Goal: Task Accomplishment & Management: Manage account settings

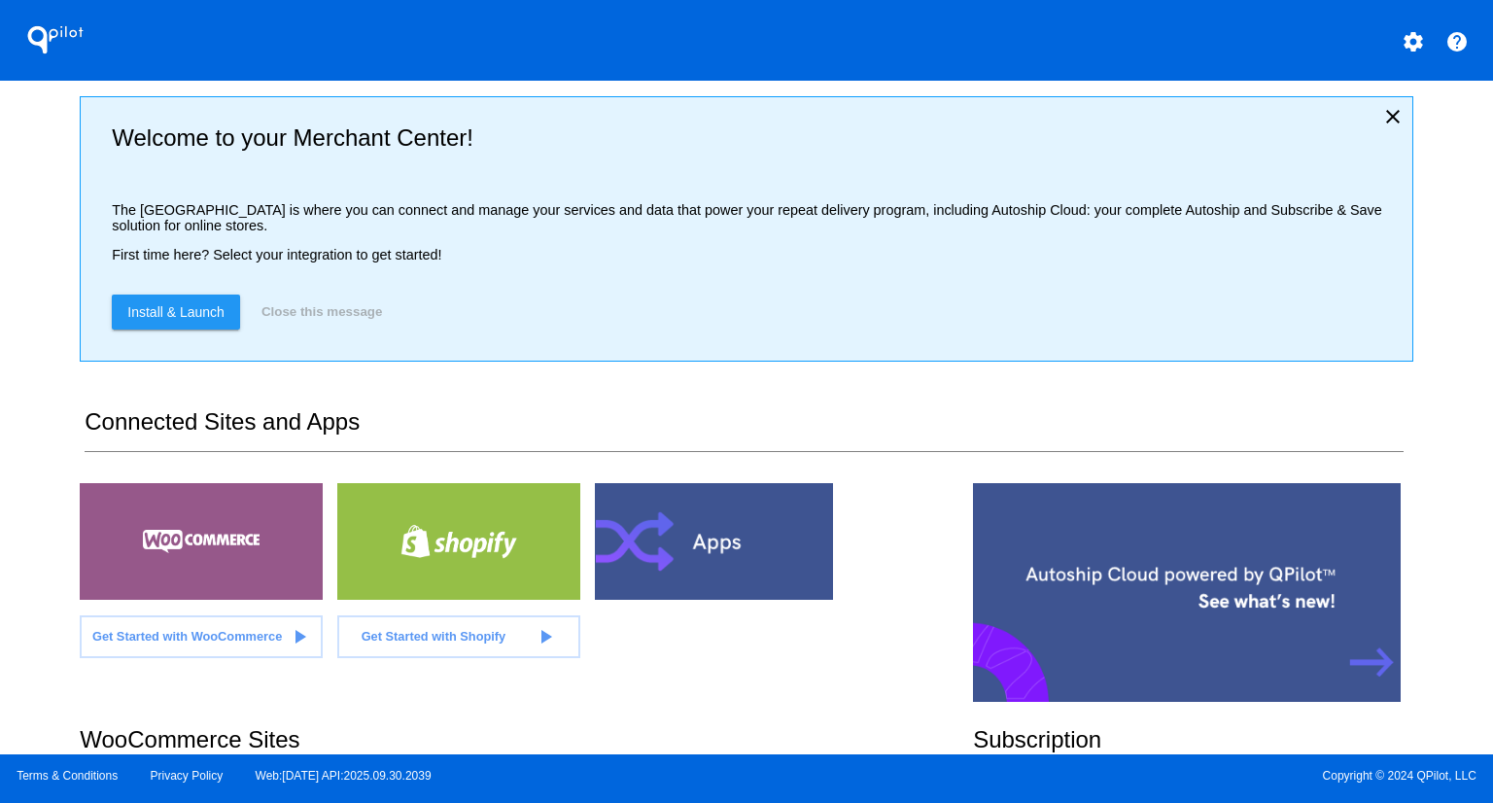
click at [52, 258] on div "QPilot settings help Welcome to your Merchant Center! The [GEOGRAPHIC_DATA] is …" at bounding box center [746, 377] width 1493 height 754
click at [21, 466] on div "QPilot settings help Welcome to your Merchant Center! The [GEOGRAPHIC_DATA] is …" at bounding box center [746, 377] width 1493 height 754
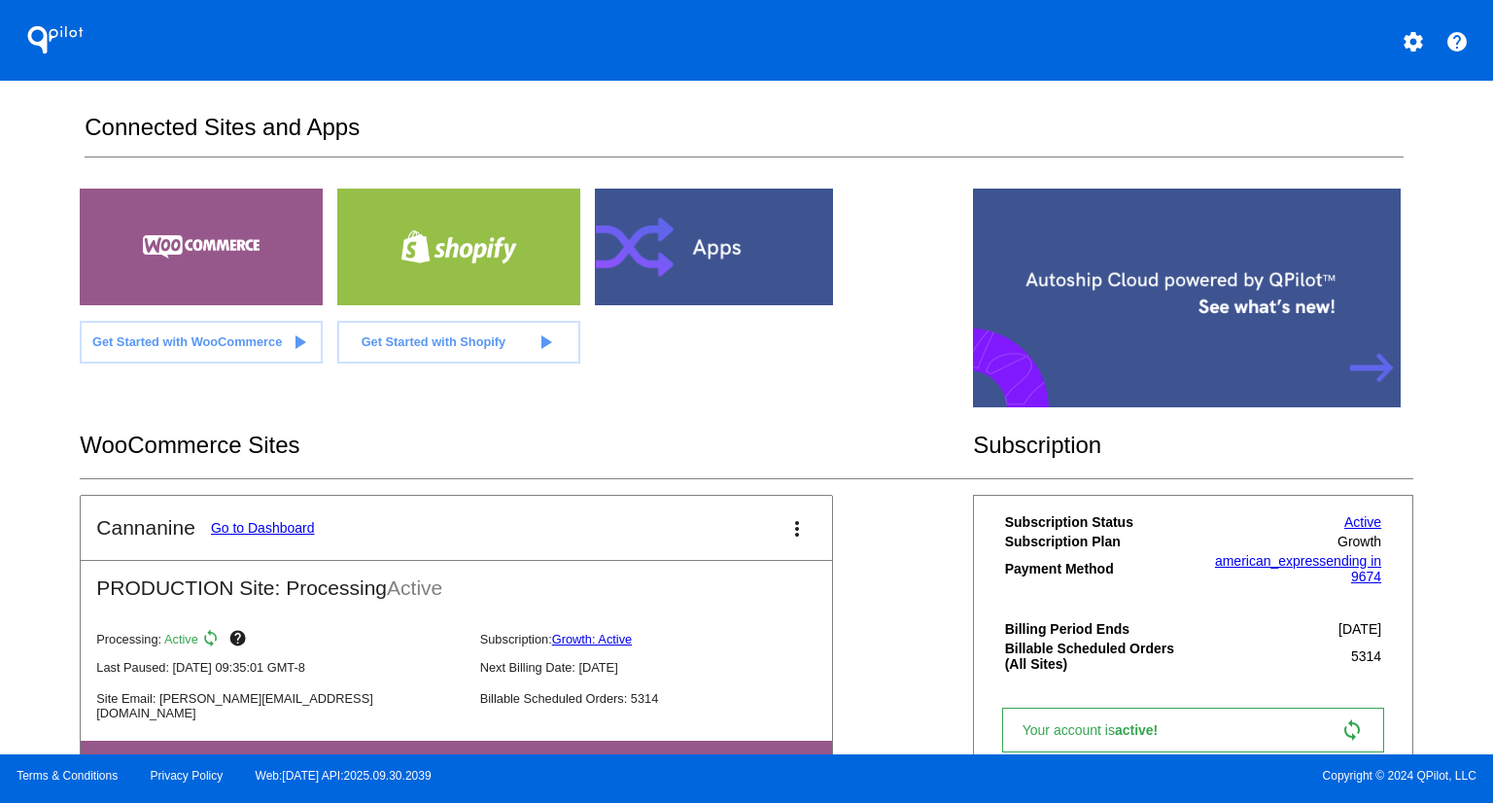
scroll to position [295, 0]
click at [49, 369] on div "QPilot settings help Welcome to your Merchant Center! The [GEOGRAPHIC_DATA] is …" at bounding box center [746, 377] width 1493 height 754
click at [14, 305] on div "QPilot settings help Welcome to your Merchant Center! The [GEOGRAPHIC_DATA] is …" at bounding box center [746, 377] width 1493 height 754
click at [244, 523] on link "Go to Dashboard" at bounding box center [263, 527] width 104 height 16
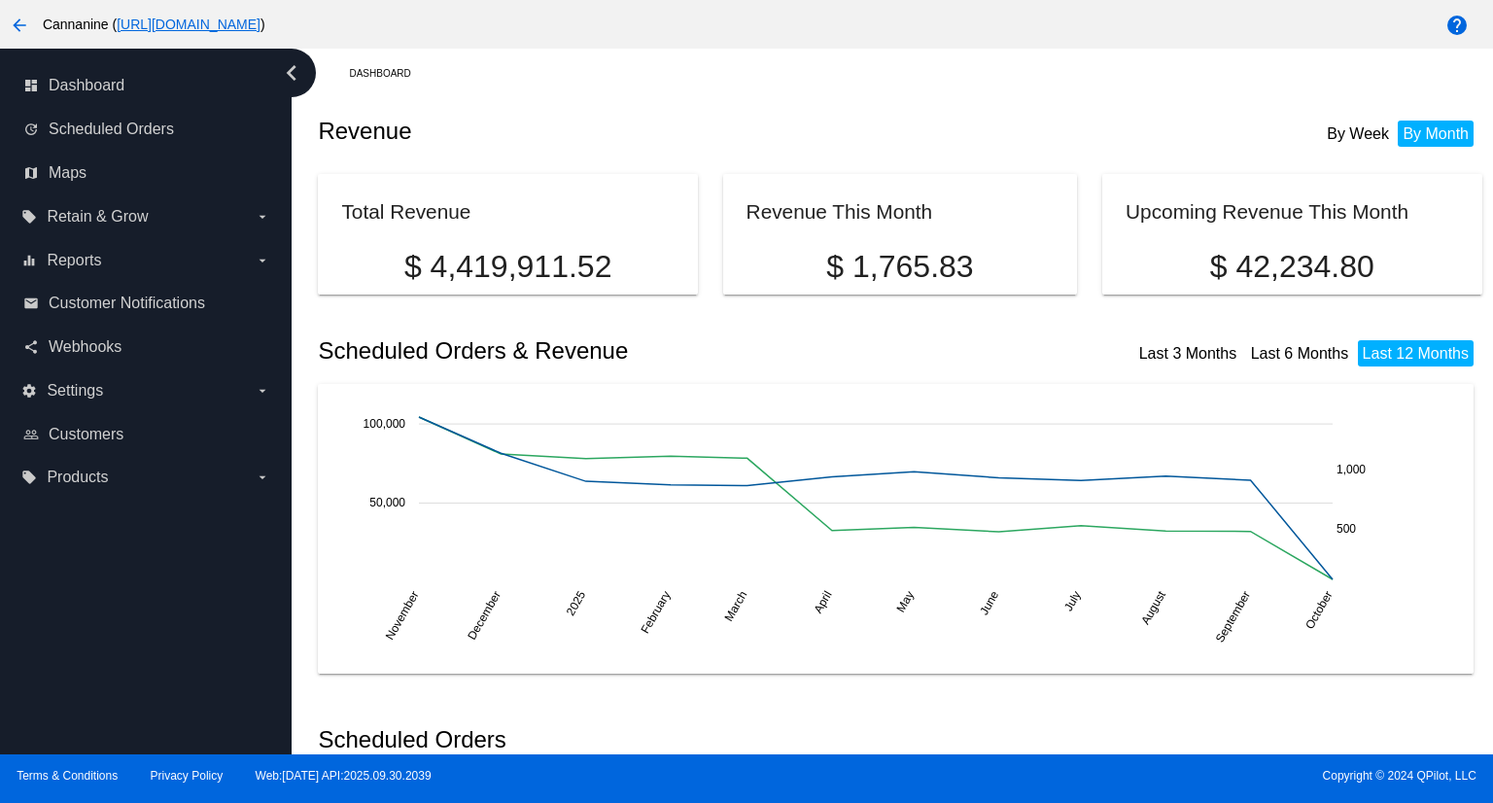
click at [79, 597] on div "dashboard Dashboard update Scheduled Orders map Maps local_offer Retain & Grow …" at bounding box center [146, 402] width 292 height 706
click at [124, 129] on span "Scheduled Orders" at bounding box center [111, 129] width 125 height 17
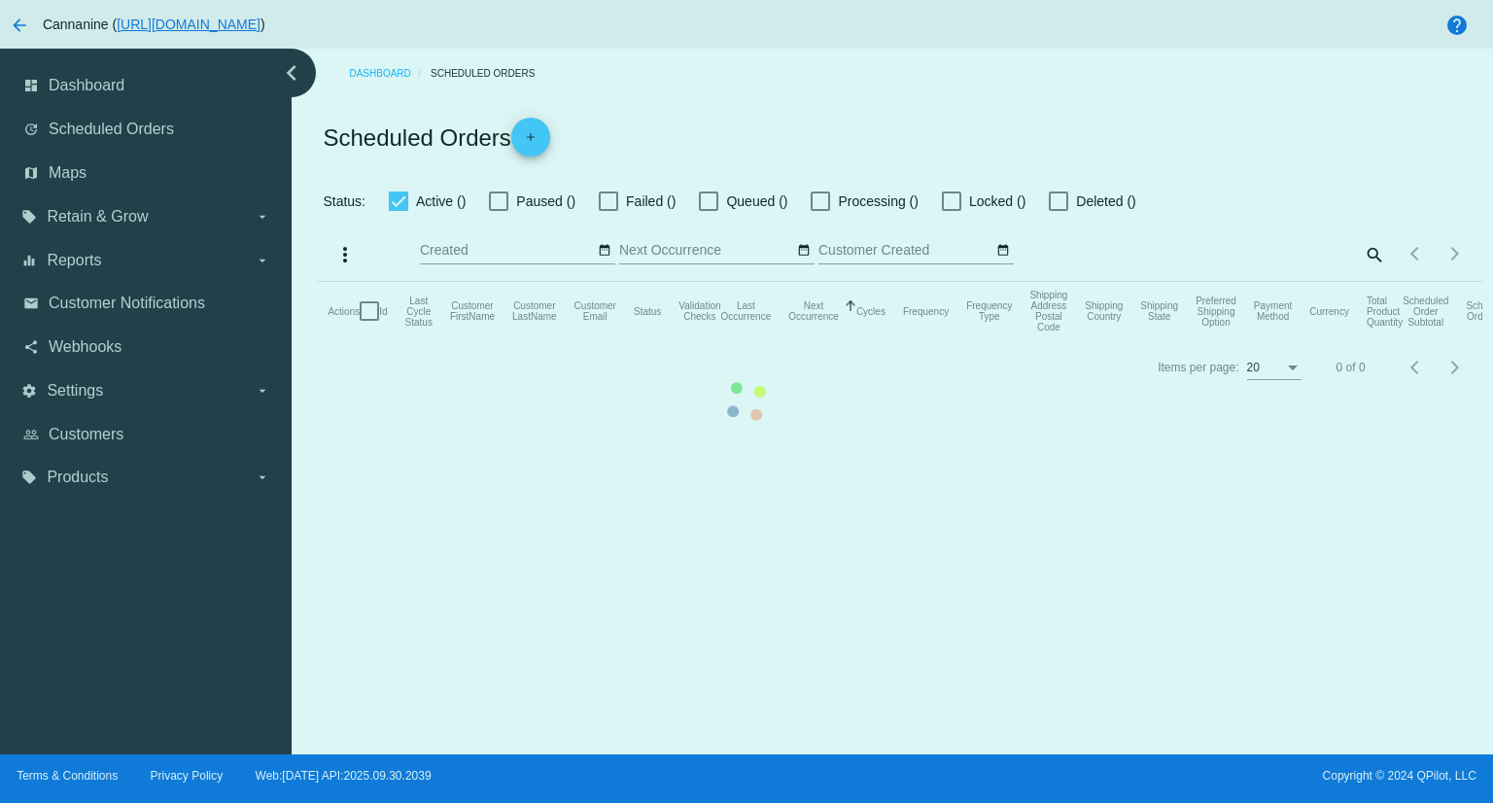
checkbox input "true"
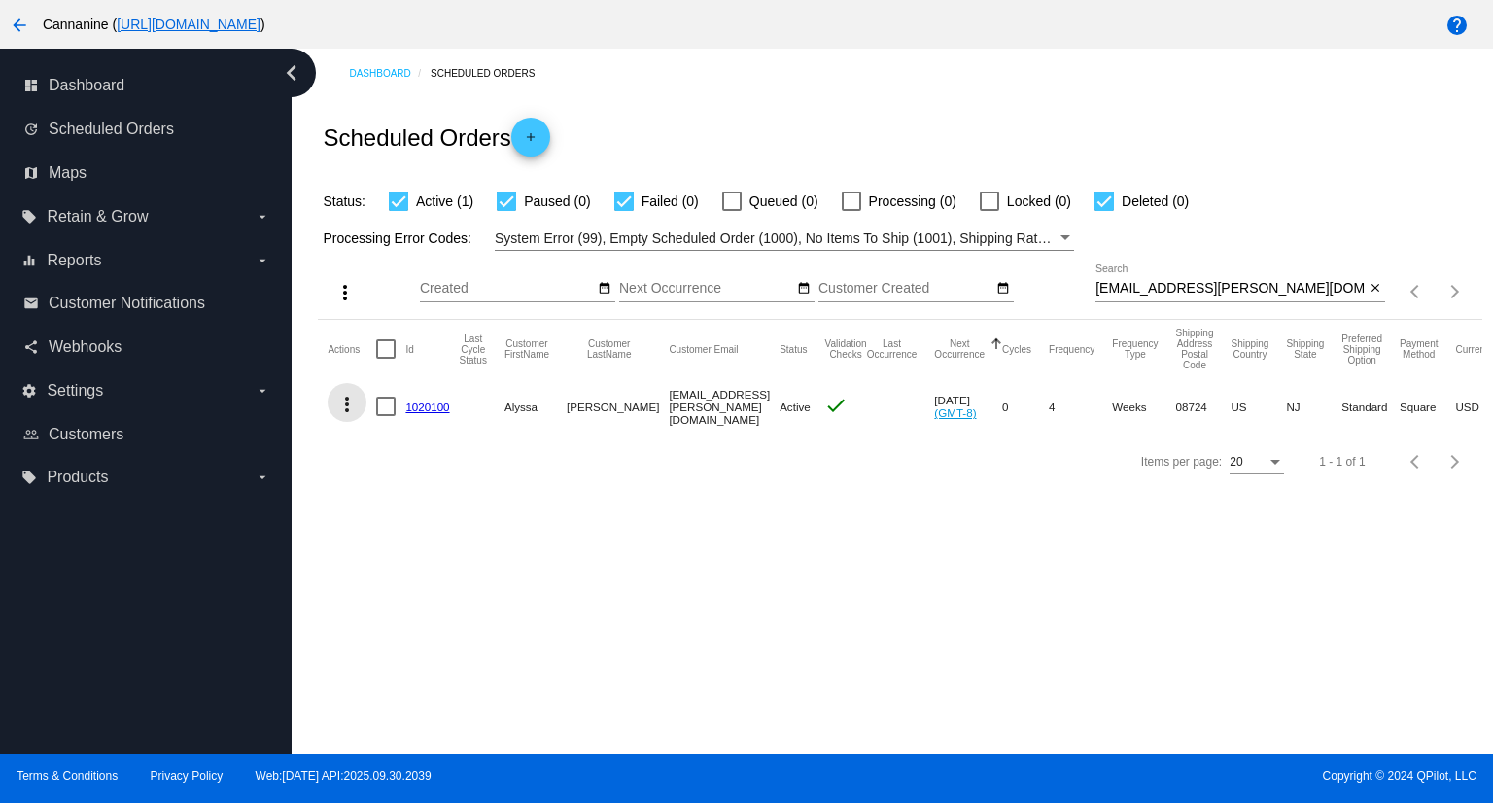
click at [350, 399] on mat-icon "more_vert" at bounding box center [346, 404] width 23 height 23
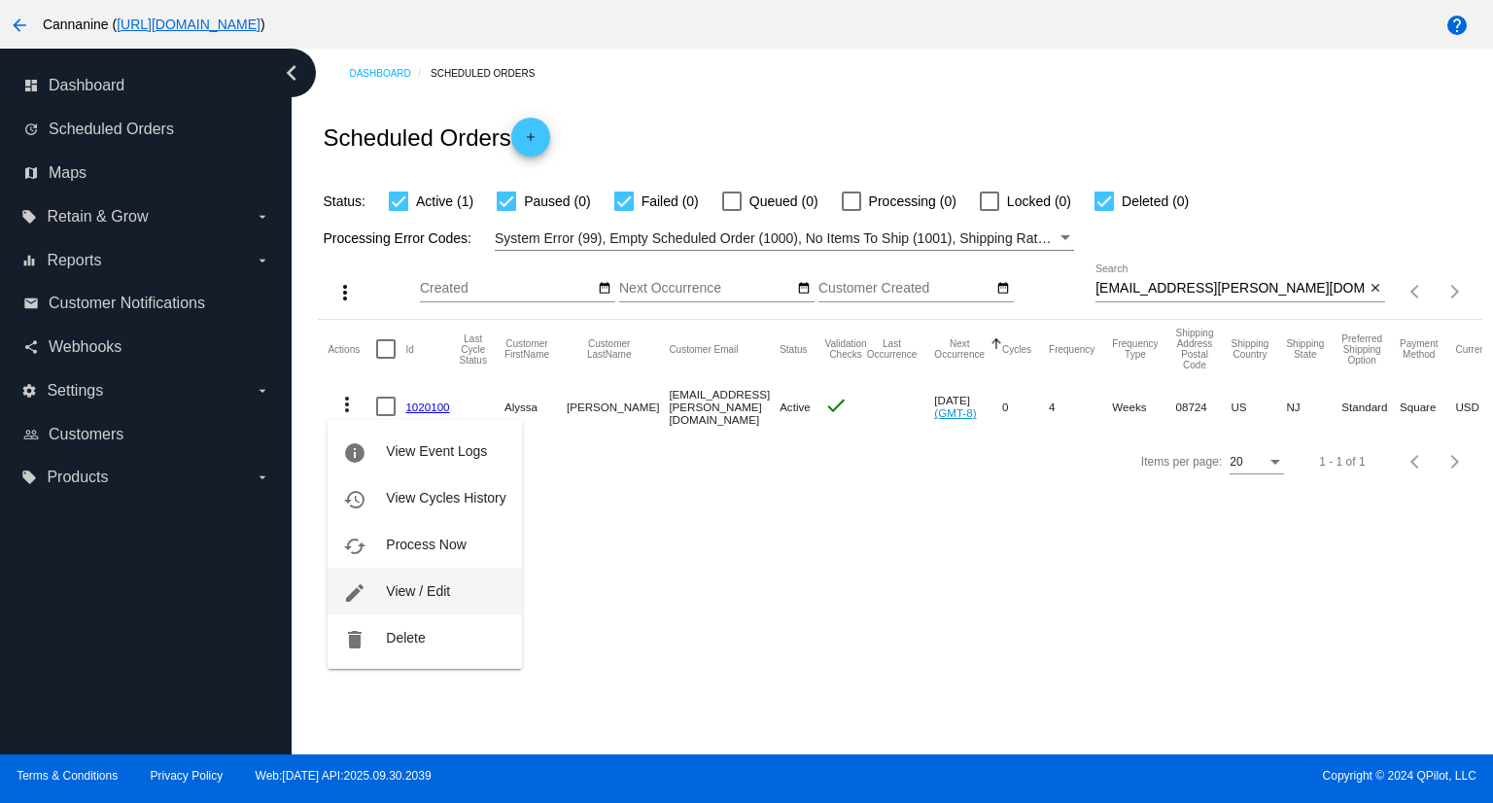
click at [418, 588] on span "View / Edit" at bounding box center [418, 591] width 64 height 16
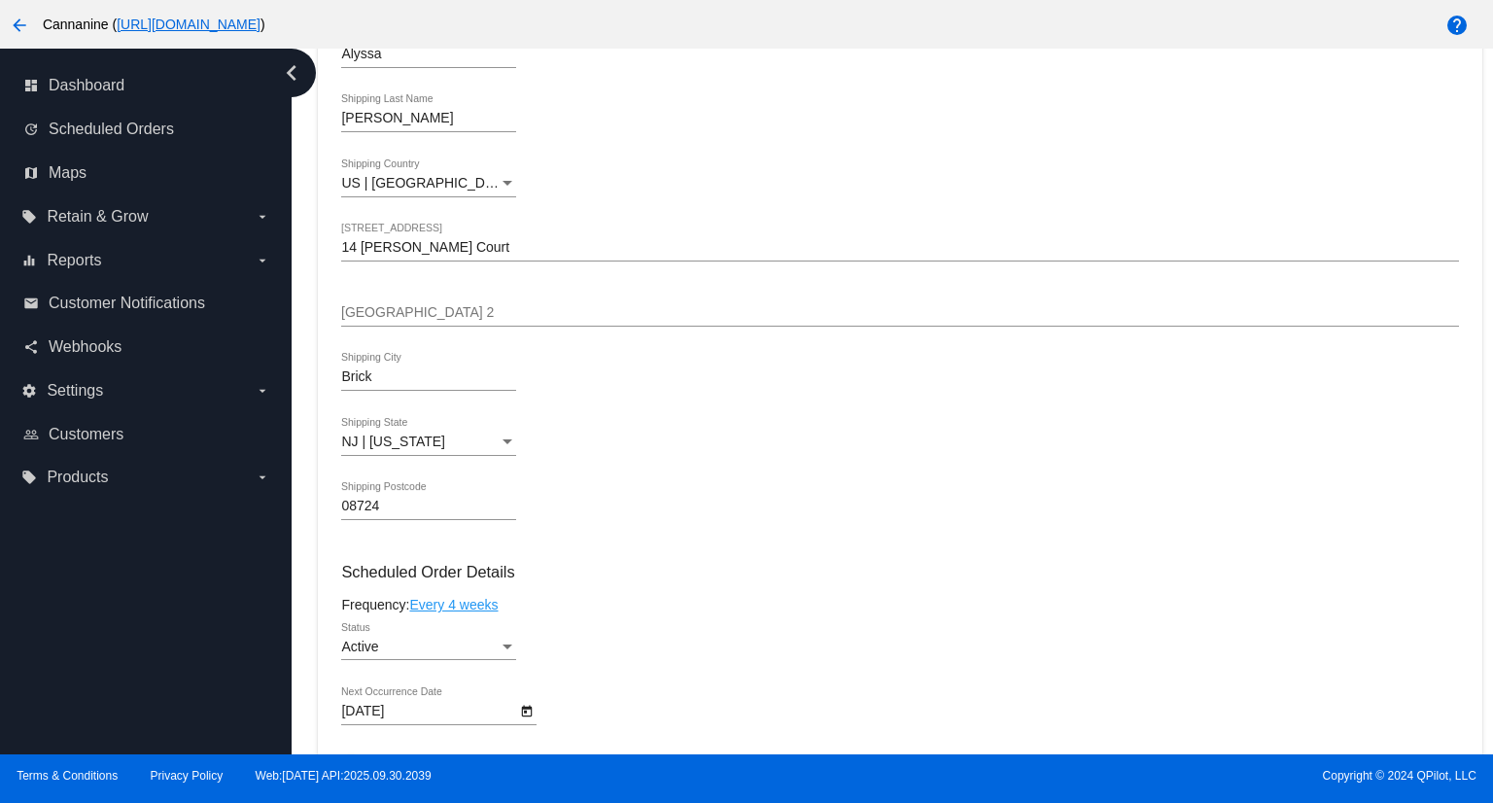
scroll to position [875, 0]
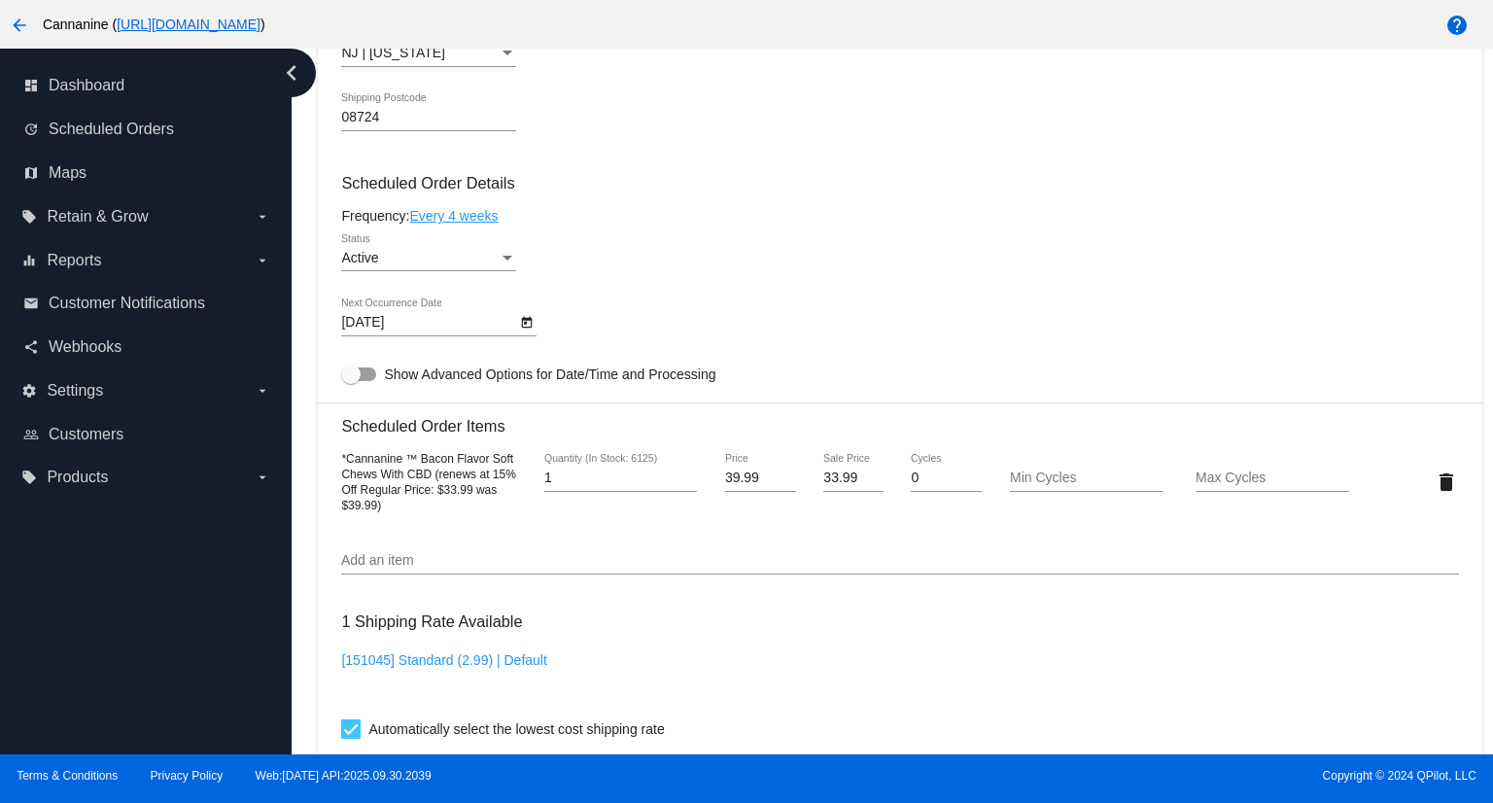
click at [505, 266] on div "Status" at bounding box center [507, 259] width 17 height 16
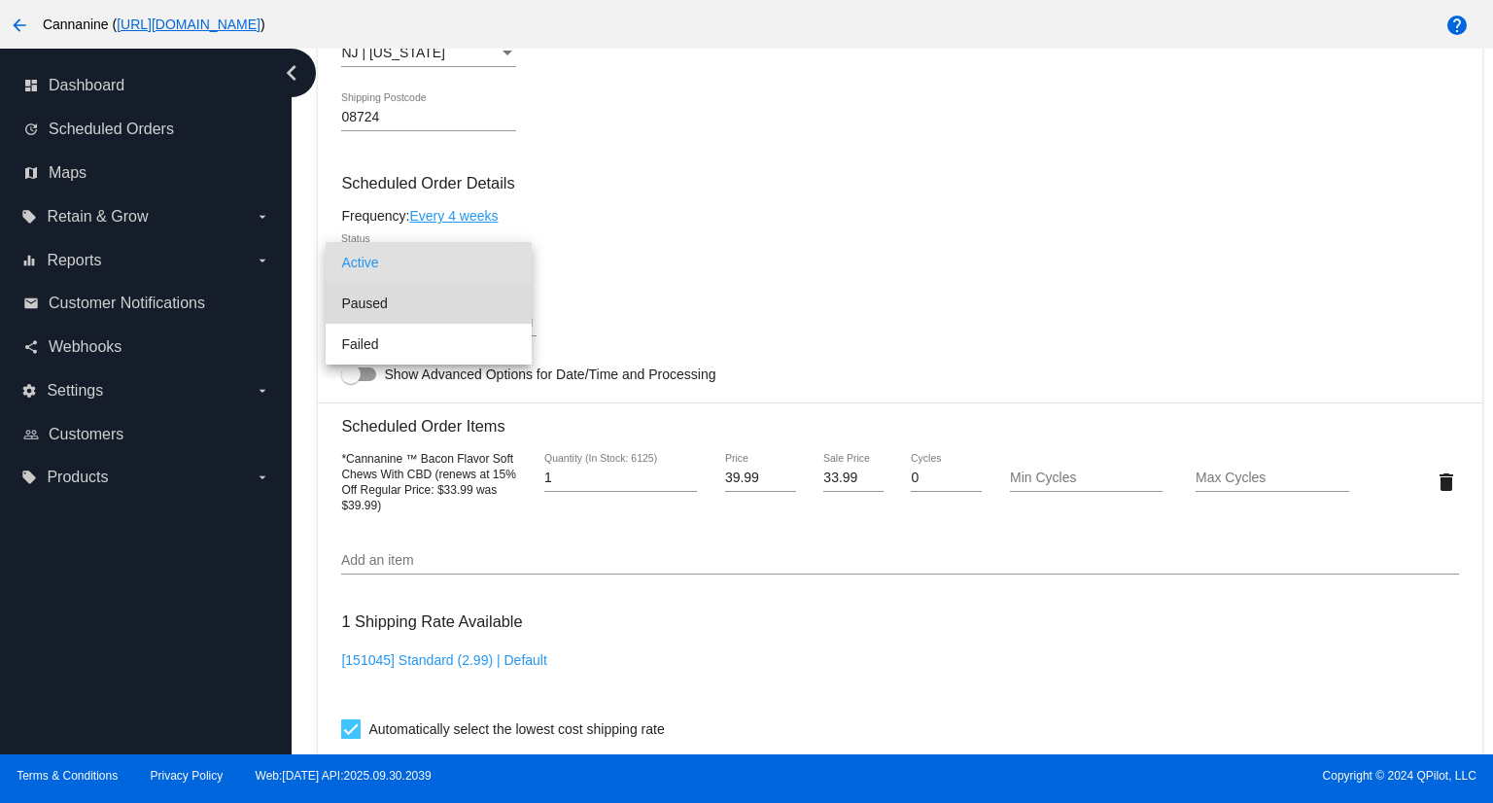
click at [378, 299] on span "Paused" at bounding box center [428, 303] width 175 height 41
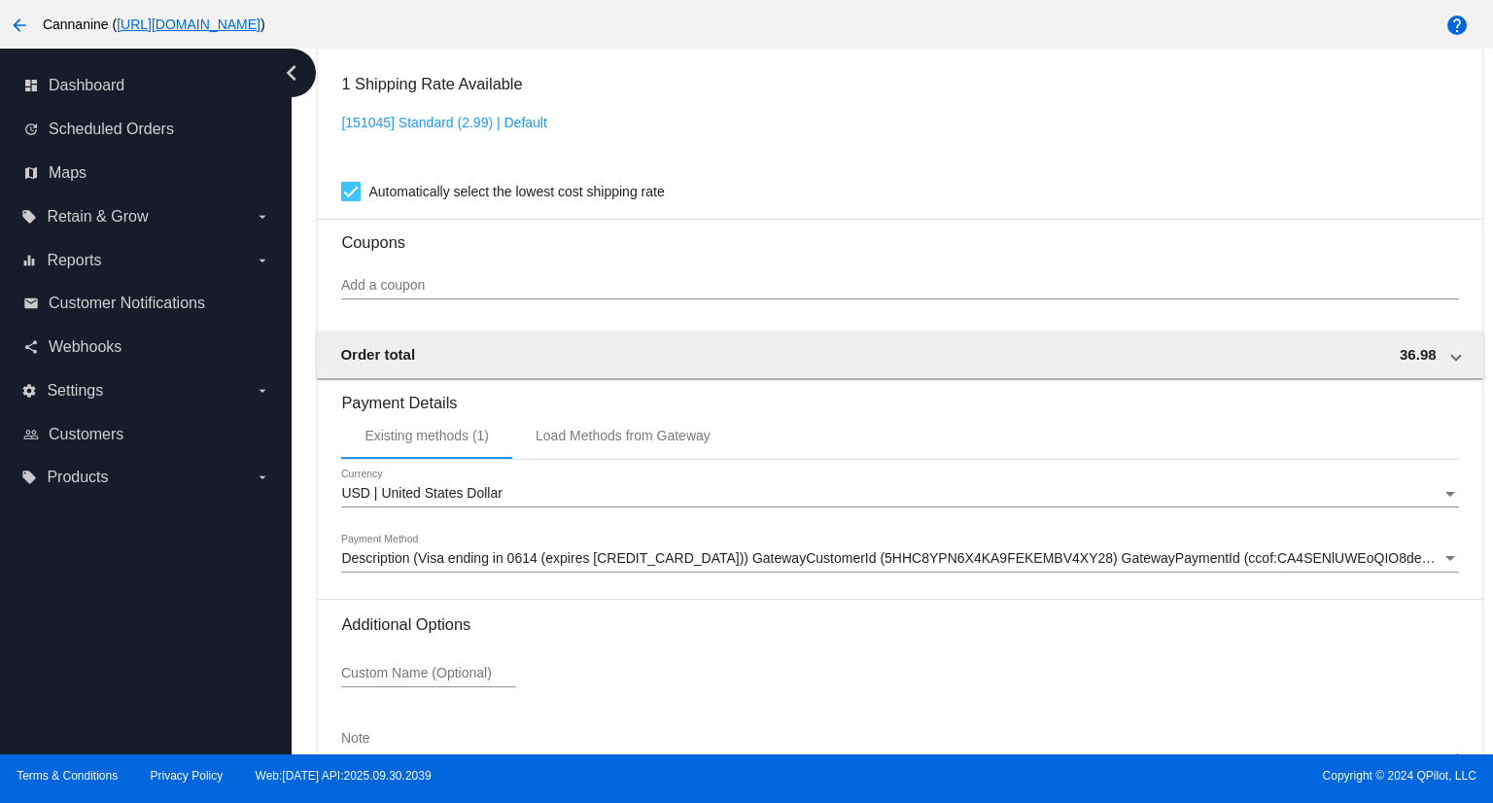
scroll to position [1541, 0]
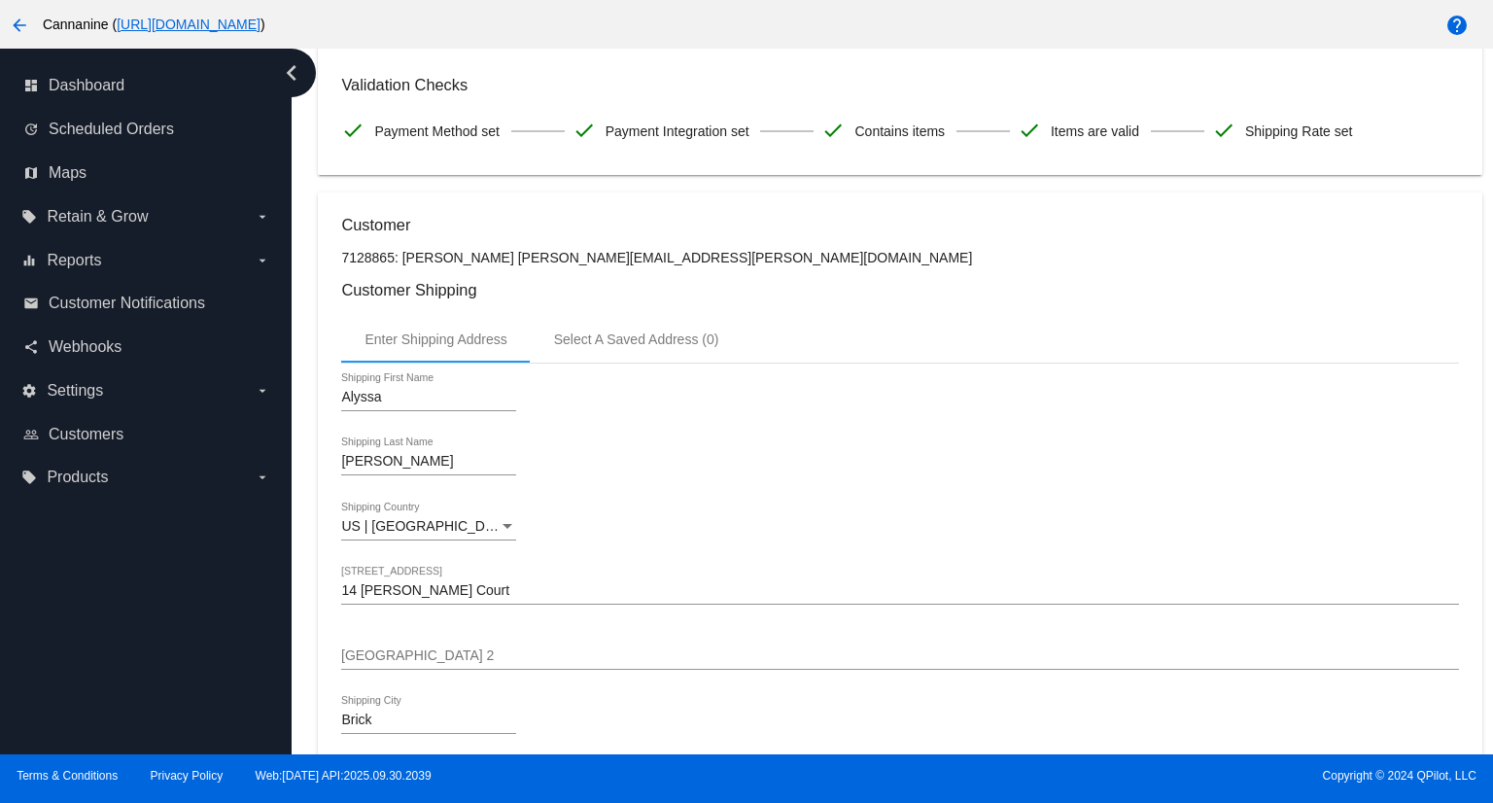
scroll to position [0, 0]
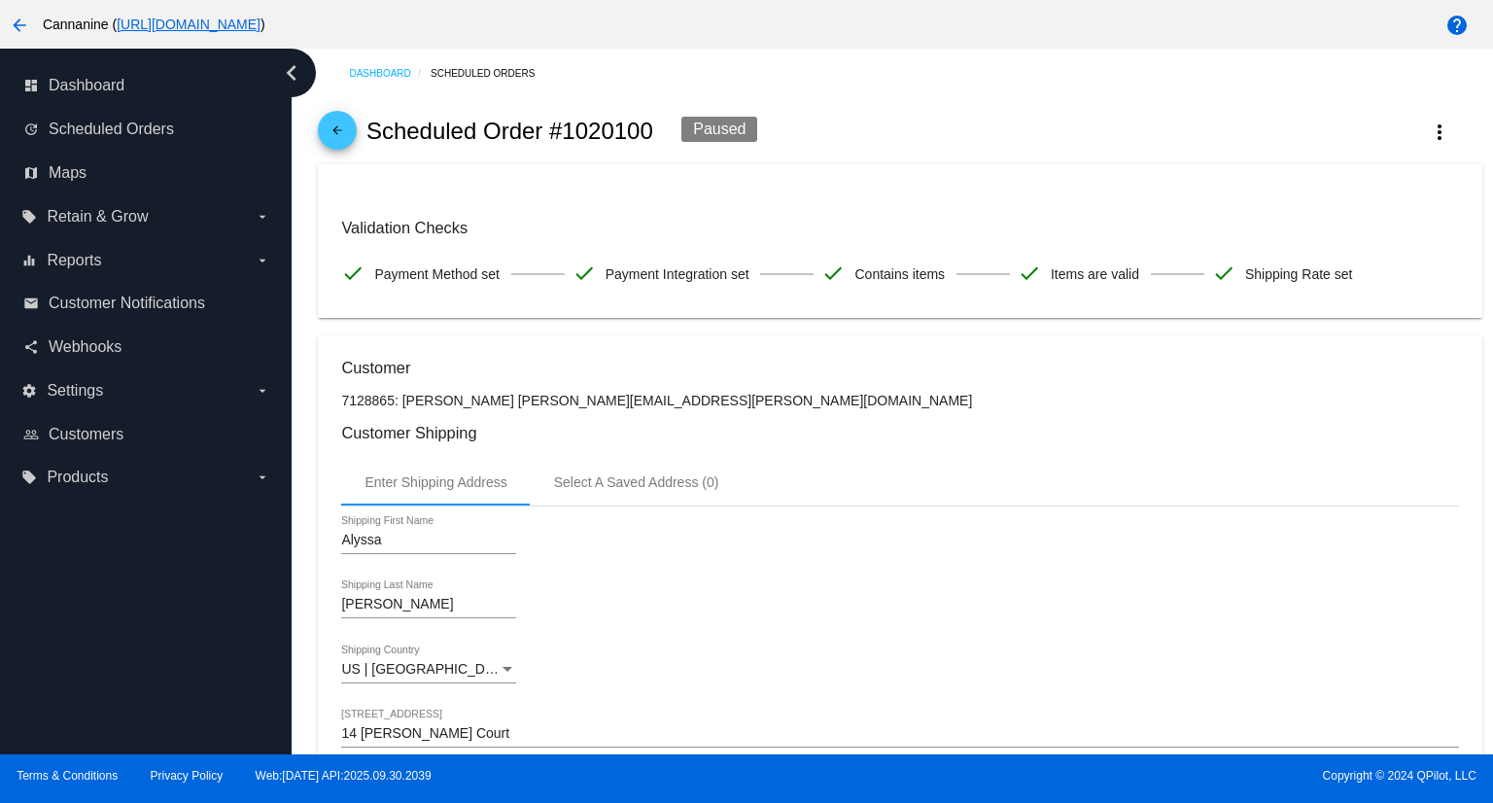
click at [332, 133] on mat-icon "arrow_back" at bounding box center [337, 134] width 23 height 23
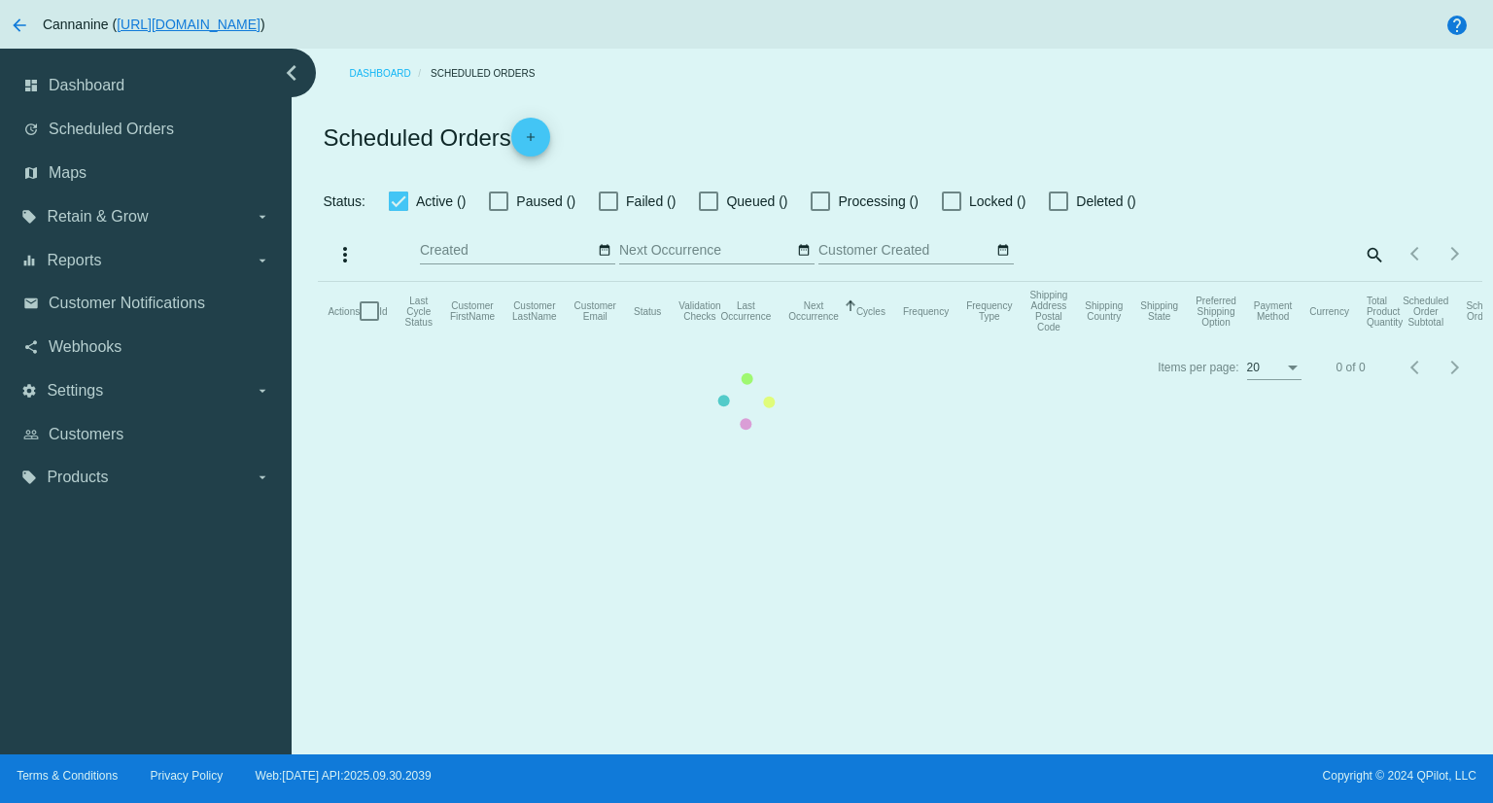
checkbox input "true"
